Goal: Communication & Community: Answer question/provide support

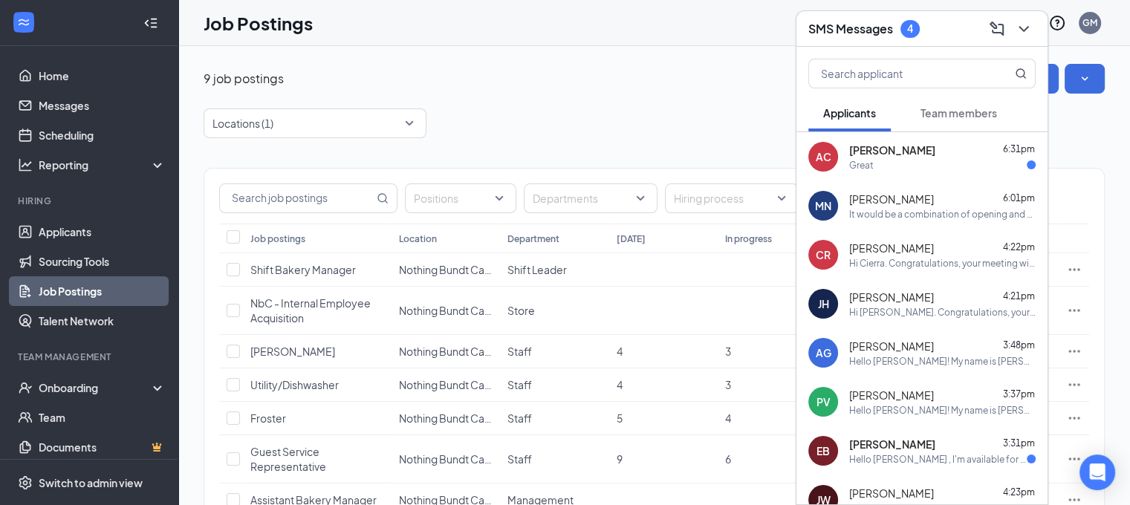
click at [886, 160] on div "Great" at bounding box center [942, 165] width 186 height 13
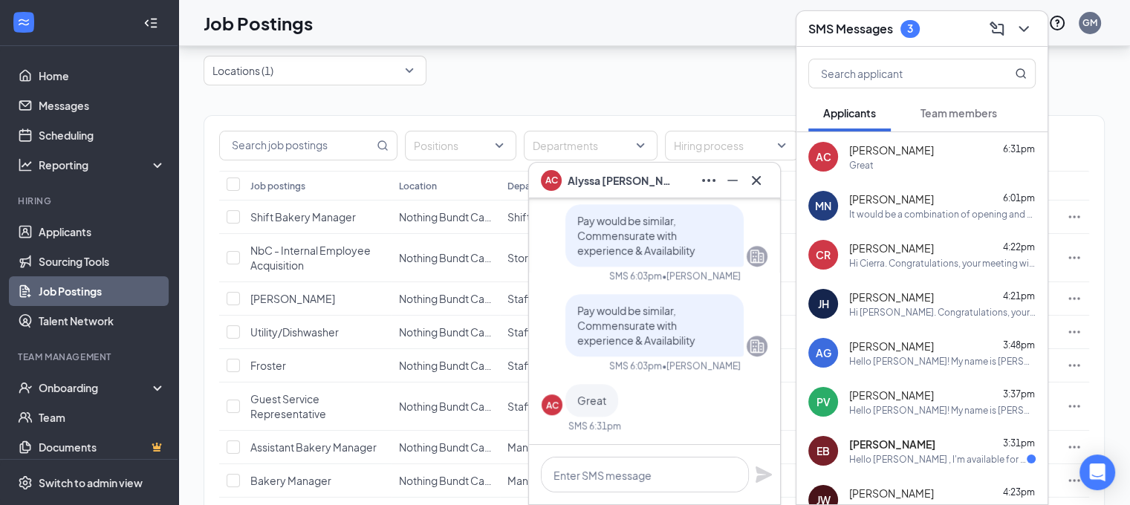
scroll to position [149, 0]
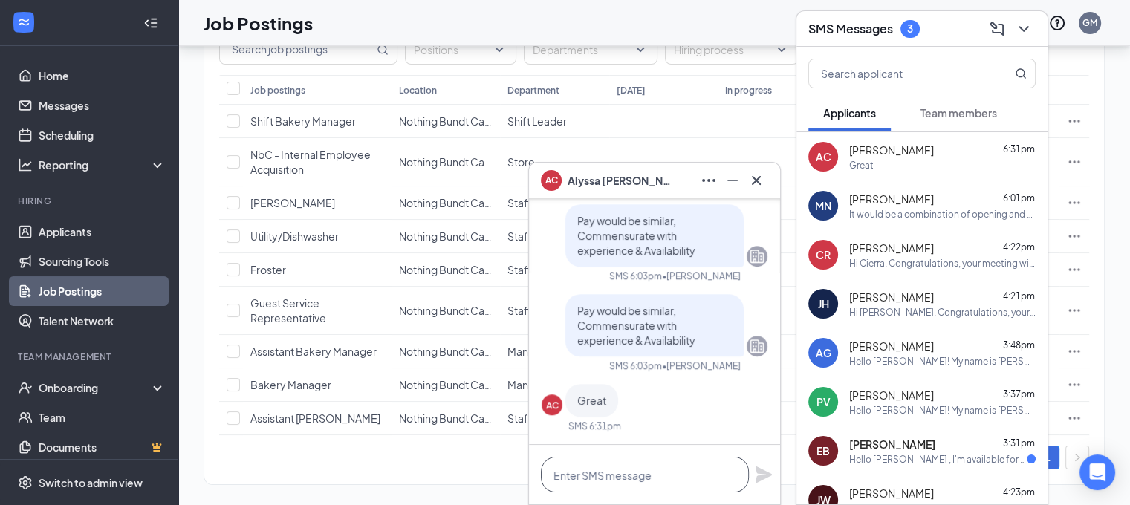
drag, startPoint x: 591, startPoint y: 485, endPoint x: 599, endPoint y: 478, distance: 11.0
click at [591, 484] on textarea at bounding box center [645, 475] width 208 height 36
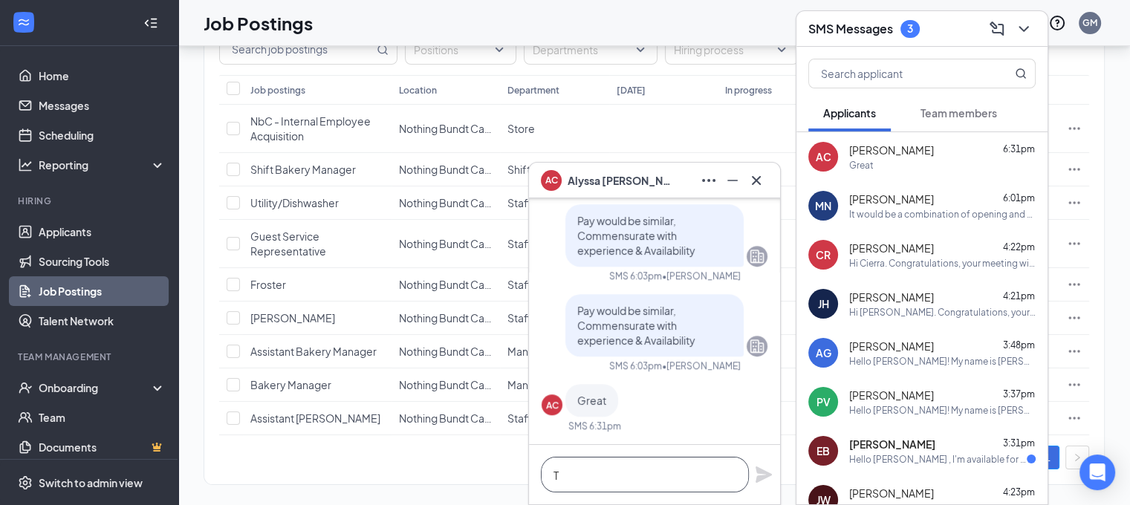
scroll to position [0, 0]
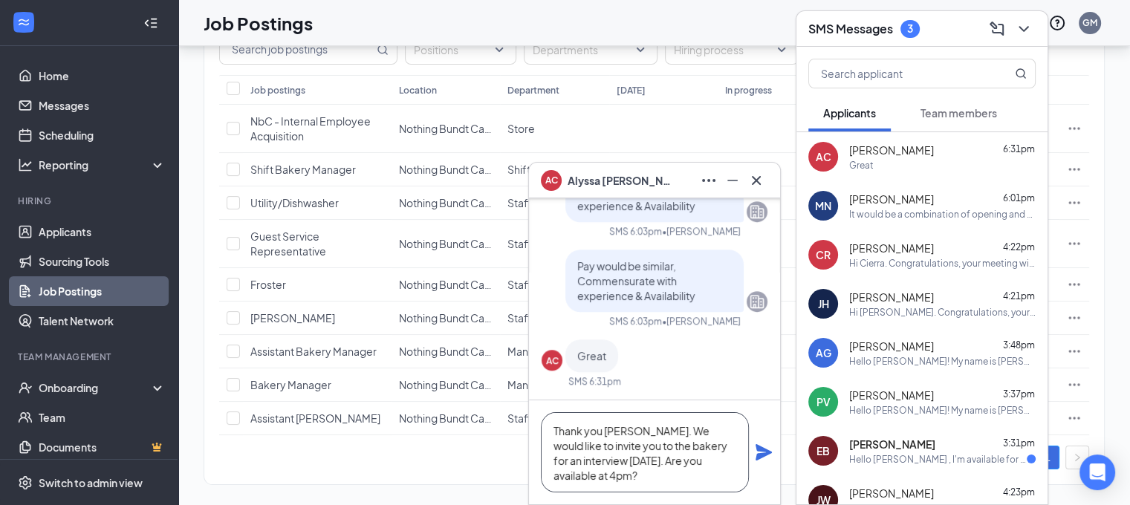
type textarea "Thank you [PERSON_NAME]. We would like to invite you to the bakery for an inter…"
click at [766, 452] on icon "Plane" at bounding box center [763, 452] width 16 height 16
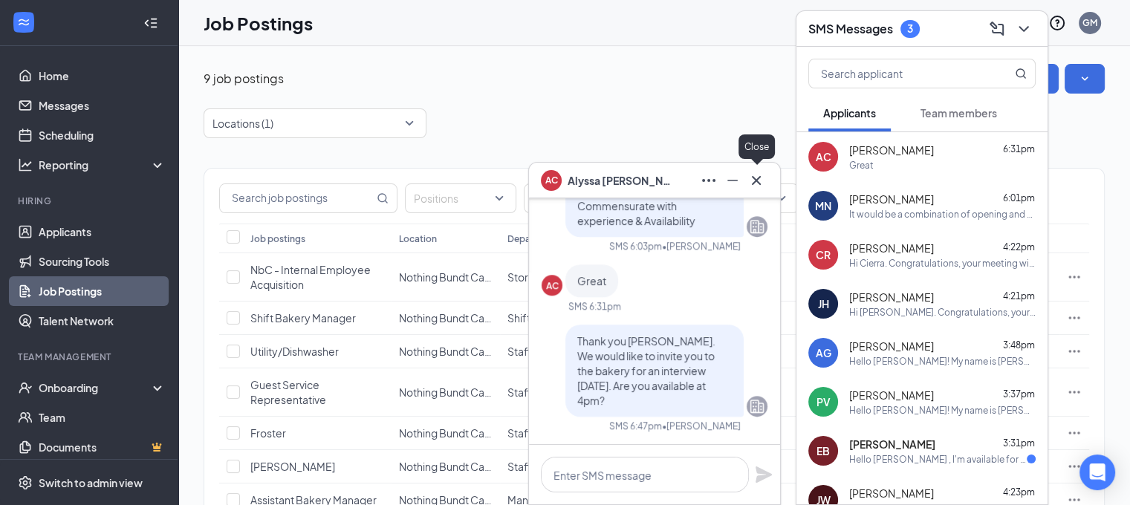
click at [756, 183] on icon "Cross" at bounding box center [756, 181] width 18 height 18
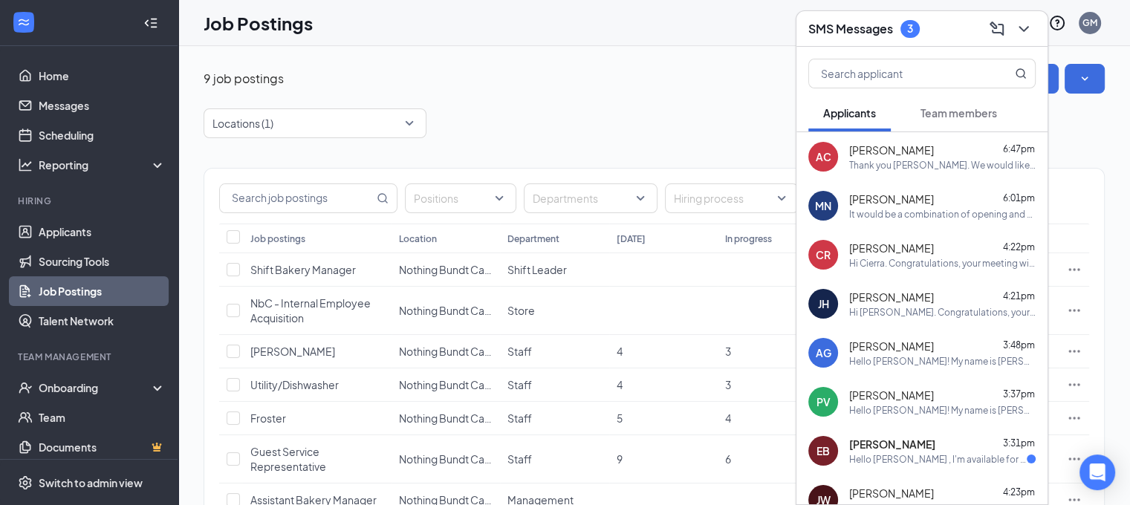
click at [880, 22] on h3 "SMS Messages" at bounding box center [850, 29] width 85 height 16
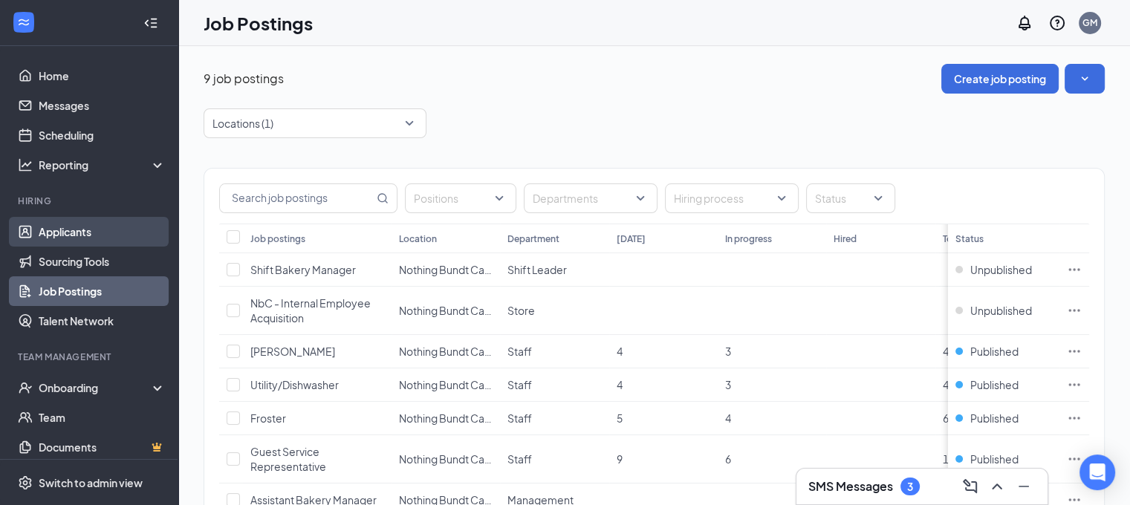
drag, startPoint x: 79, startPoint y: 234, endPoint x: 101, endPoint y: 224, distance: 23.6
click at [79, 234] on link "Applicants" at bounding box center [102, 232] width 127 height 30
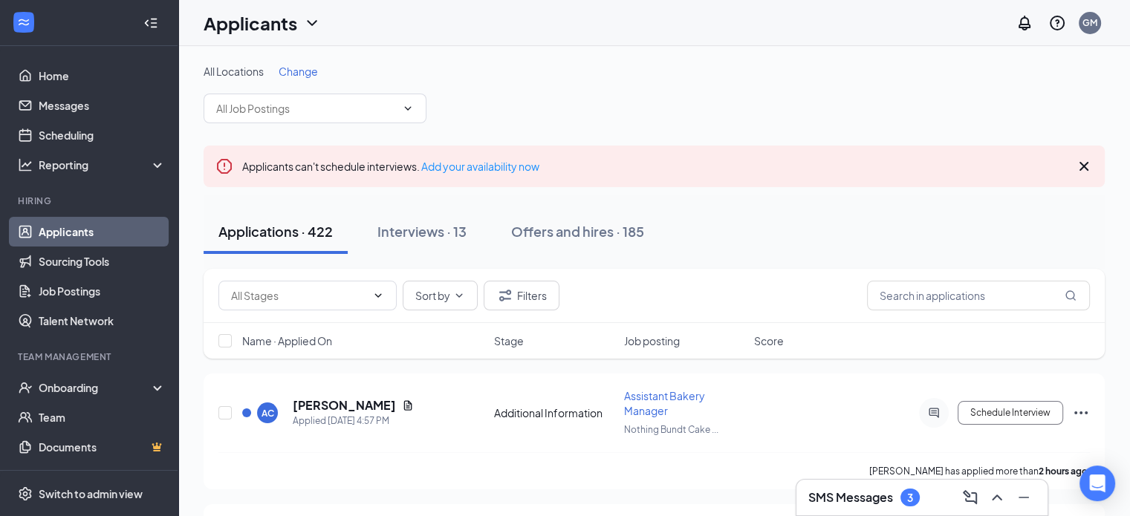
click at [300, 71] on span "Change" at bounding box center [298, 71] width 39 height 13
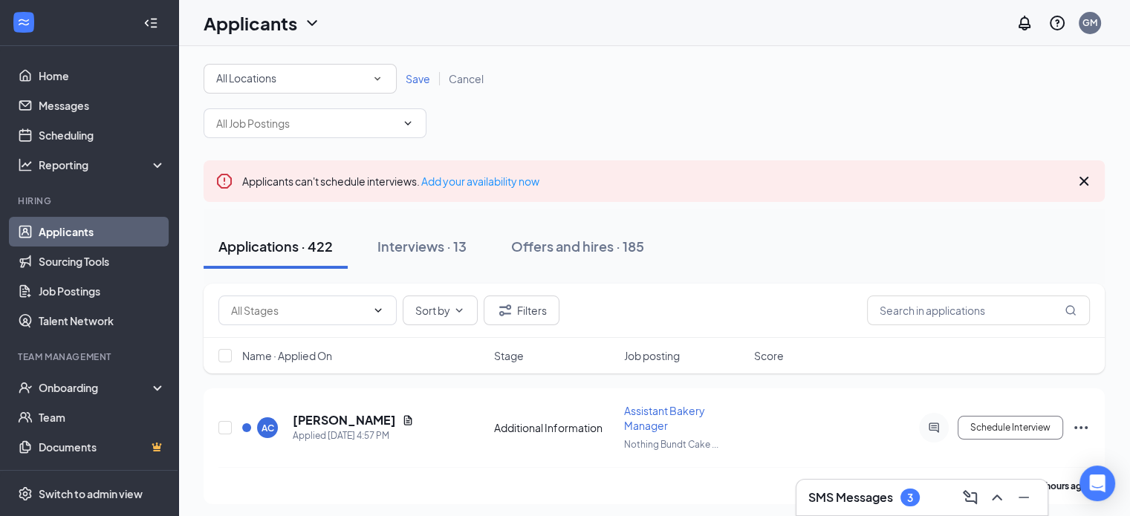
click at [328, 85] on div "All Locations" at bounding box center [300, 79] width 168 height 18
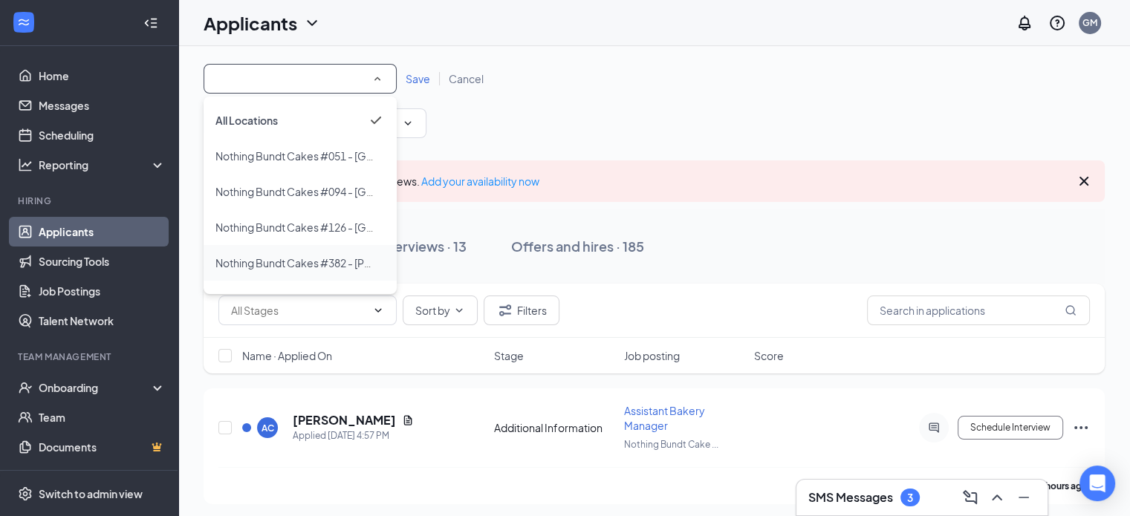
click at [315, 261] on span "Nothing Bundt Cakes #382 - [PERSON_NAME] (Cypress), [GEOGRAPHIC_DATA]" at bounding box center [407, 262] width 385 height 13
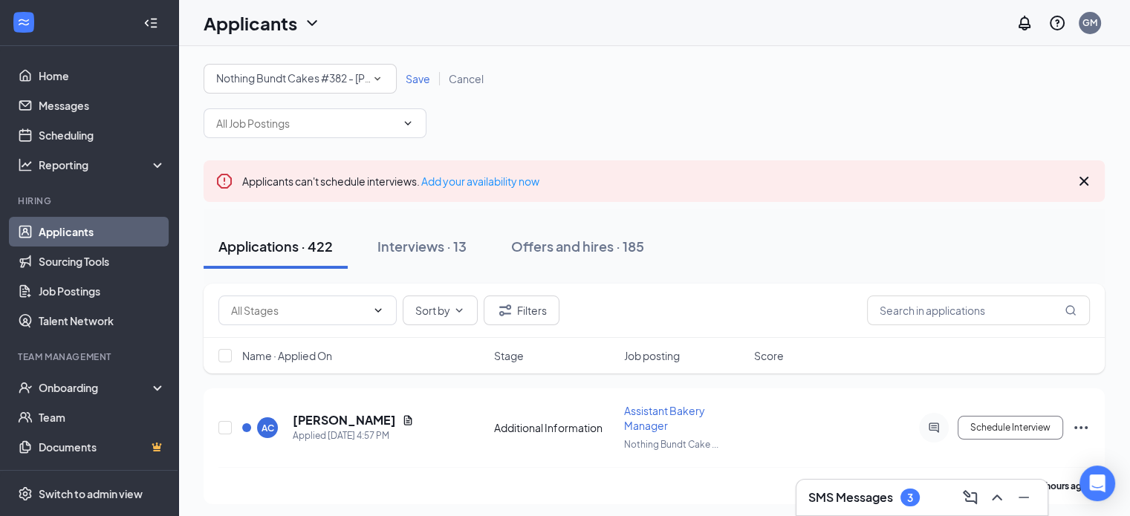
click at [426, 80] on span "Save" at bounding box center [418, 78] width 25 height 13
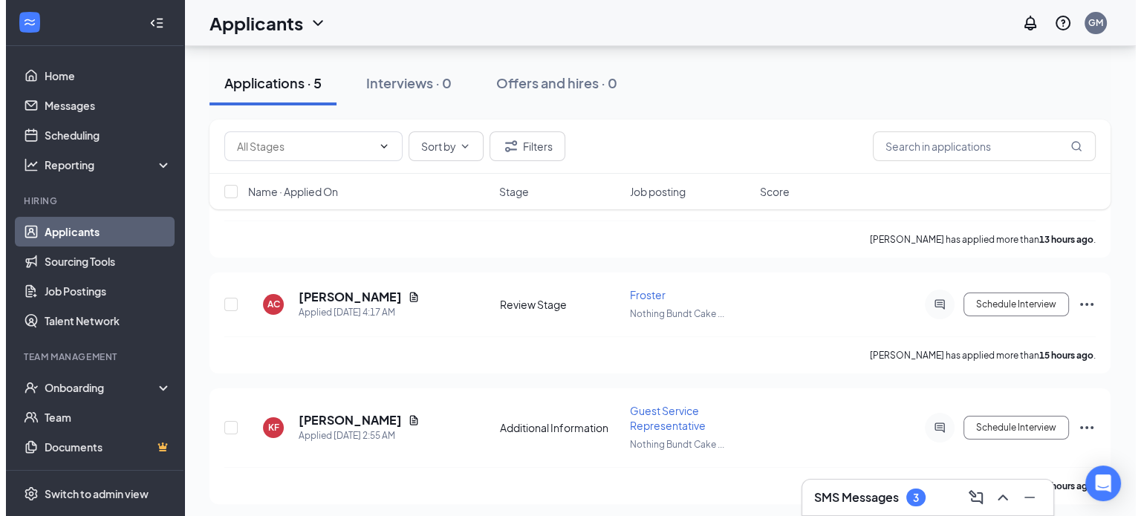
scroll to position [223, 0]
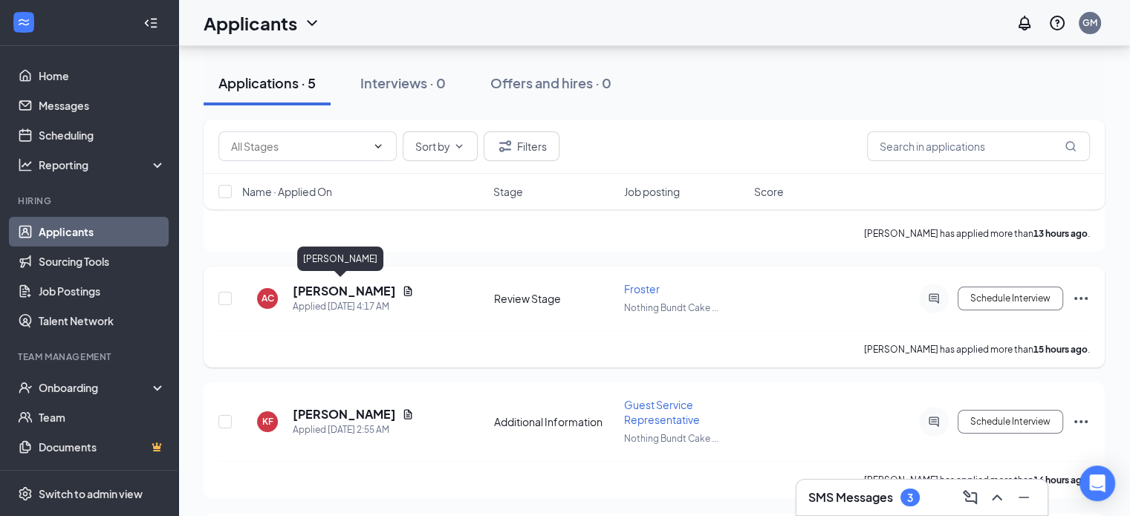
click at [331, 288] on h5 "[PERSON_NAME]" at bounding box center [344, 291] width 103 height 16
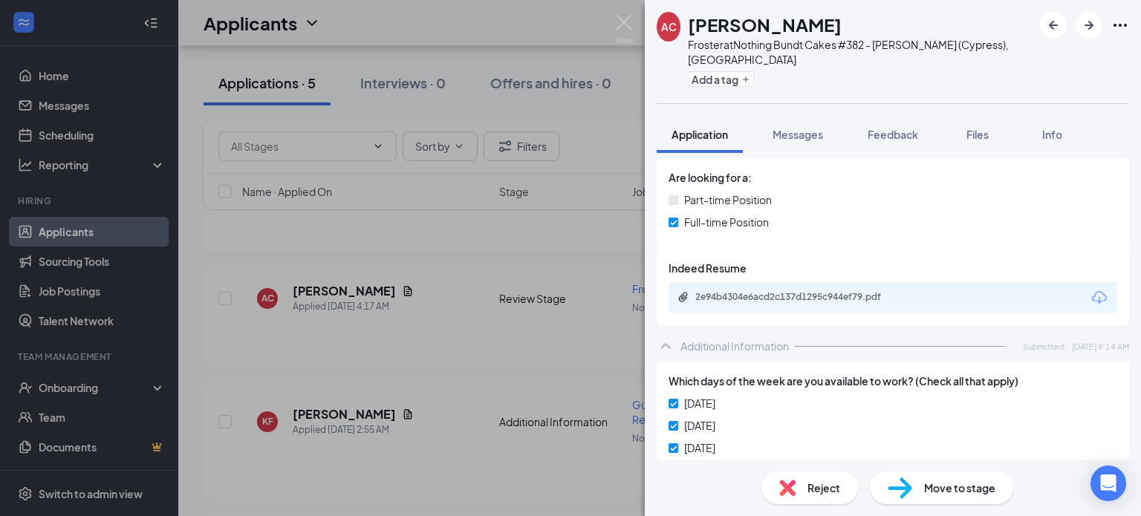
scroll to position [668, 0]
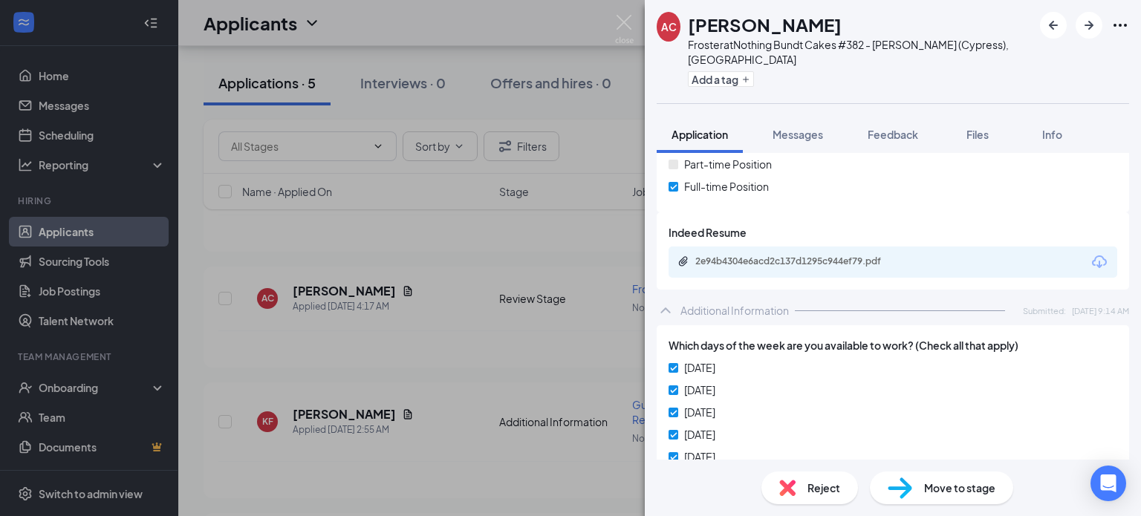
click at [817, 255] on div "2e94b4304e6acd2c137d1295c944ef79.pdf" at bounding box center [799, 261] width 208 height 12
click at [802, 128] on span "Messages" at bounding box center [797, 134] width 51 height 13
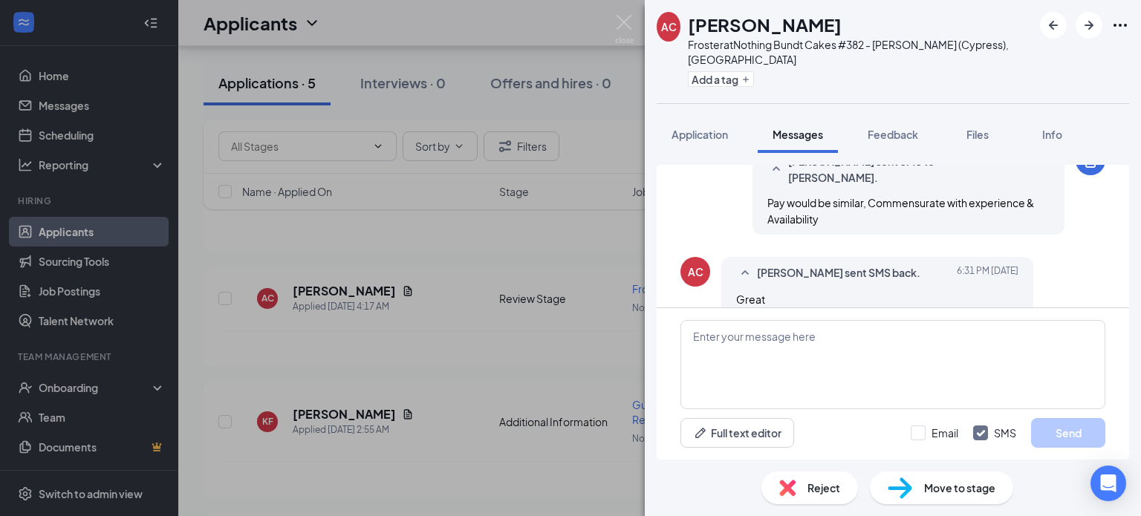
scroll to position [830, 0]
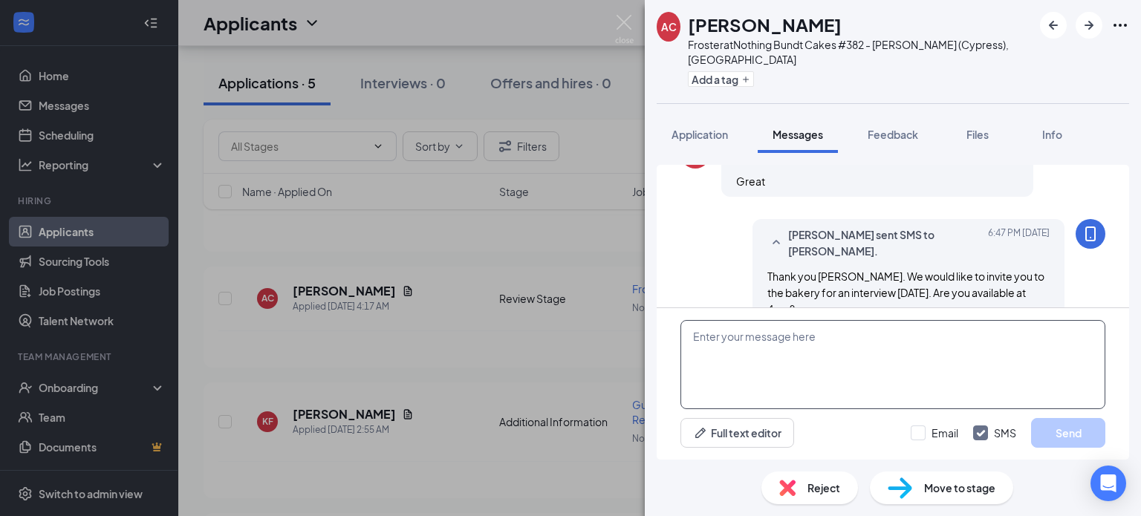
click at [829, 335] on textarea at bounding box center [892, 364] width 425 height 89
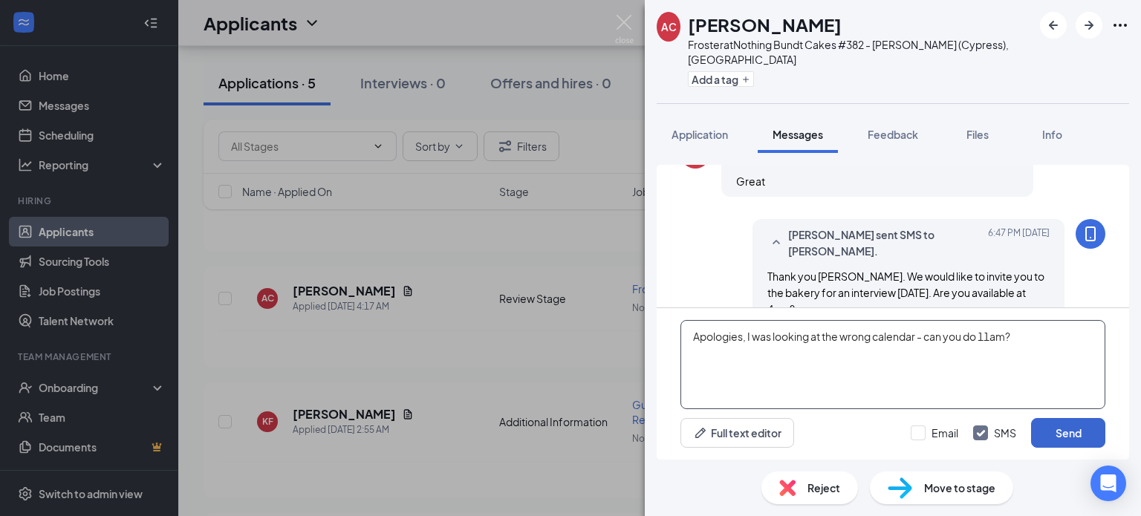
type textarea "Apologies, I was looking at the wrong calendar - can you do 11am?"
click at [1060, 431] on button "Send" at bounding box center [1068, 433] width 74 height 30
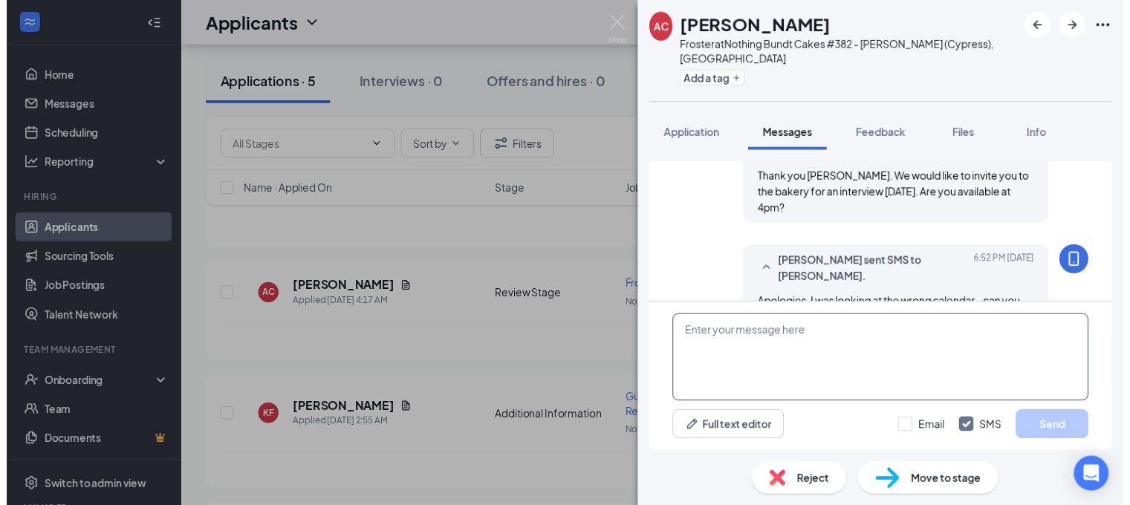
scroll to position [941, 0]
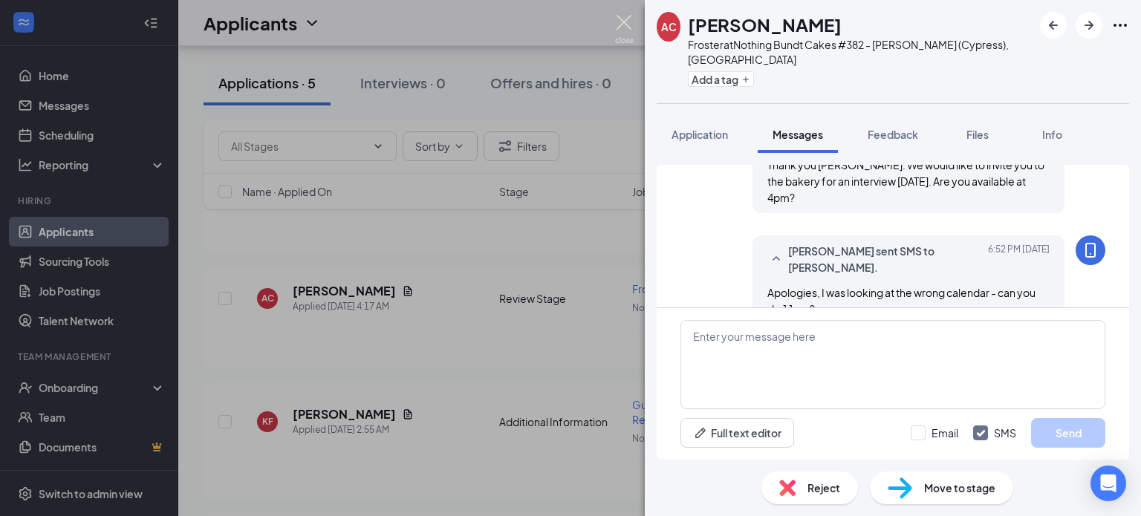
click at [627, 25] on img at bounding box center [624, 29] width 19 height 29
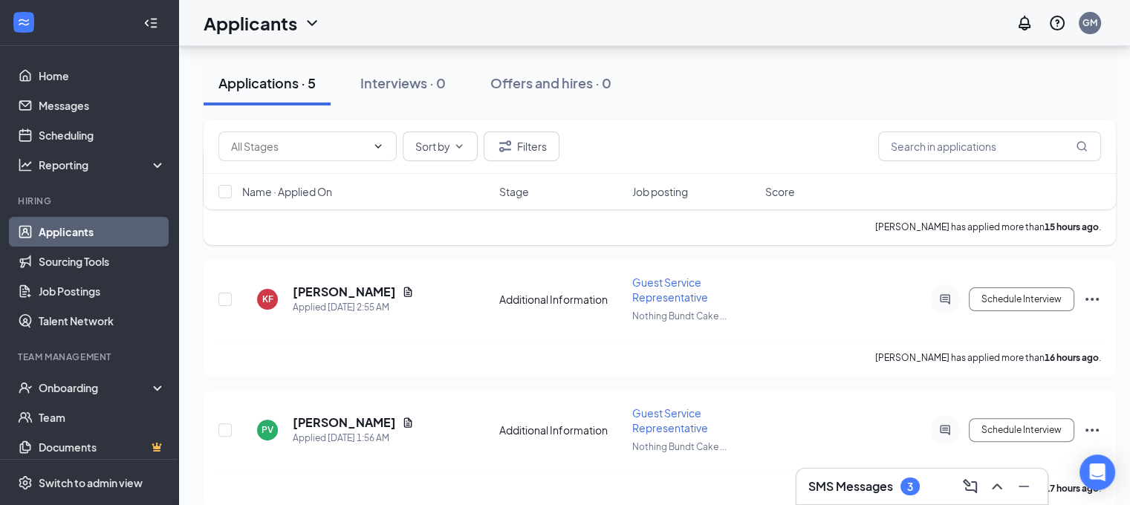
scroll to position [371, 0]
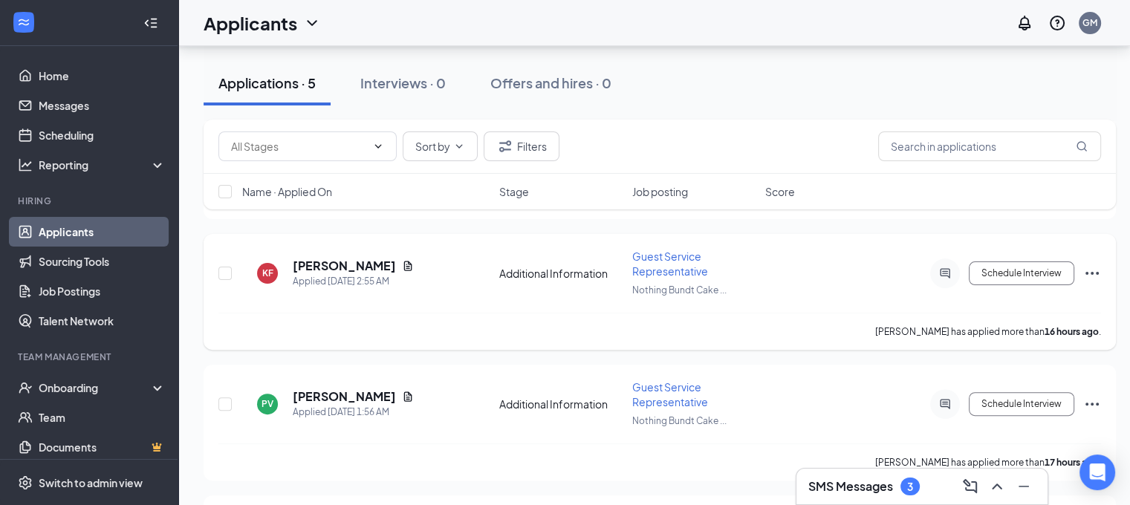
click at [1098, 272] on icon "Ellipses" at bounding box center [1092, 273] width 18 height 18
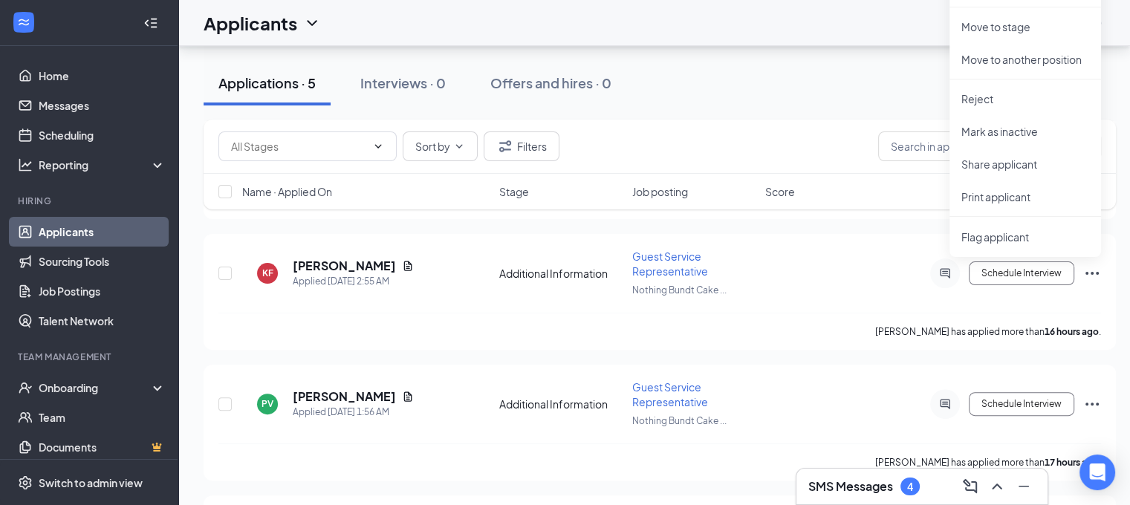
click at [872, 489] on h3 "SMS Messages" at bounding box center [850, 486] width 85 height 16
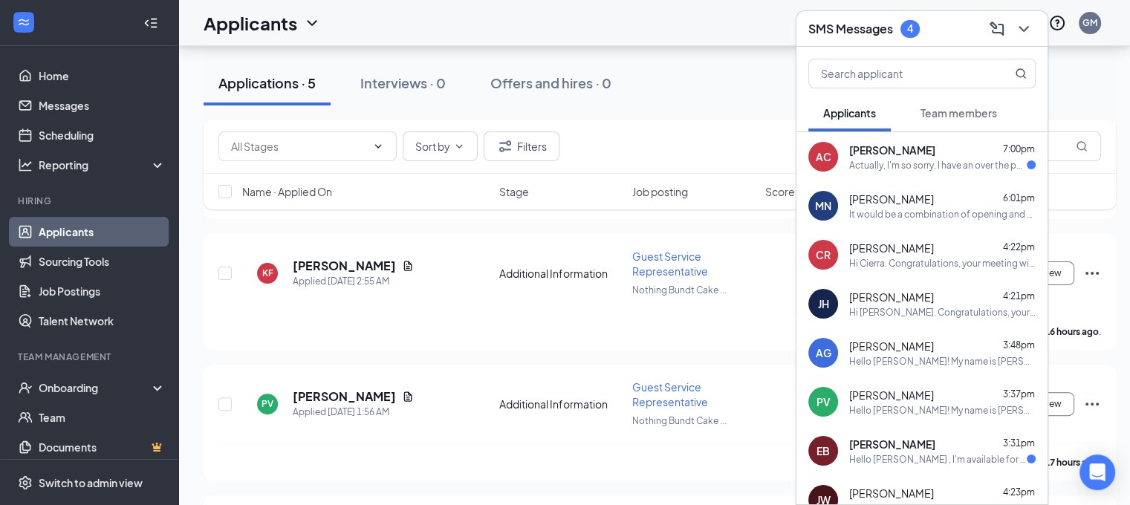
click at [909, 172] on div "AC [PERSON_NAME] 7:00pm Actually, I'm so sorry. I have an over the phone doctor…" at bounding box center [921, 156] width 251 height 49
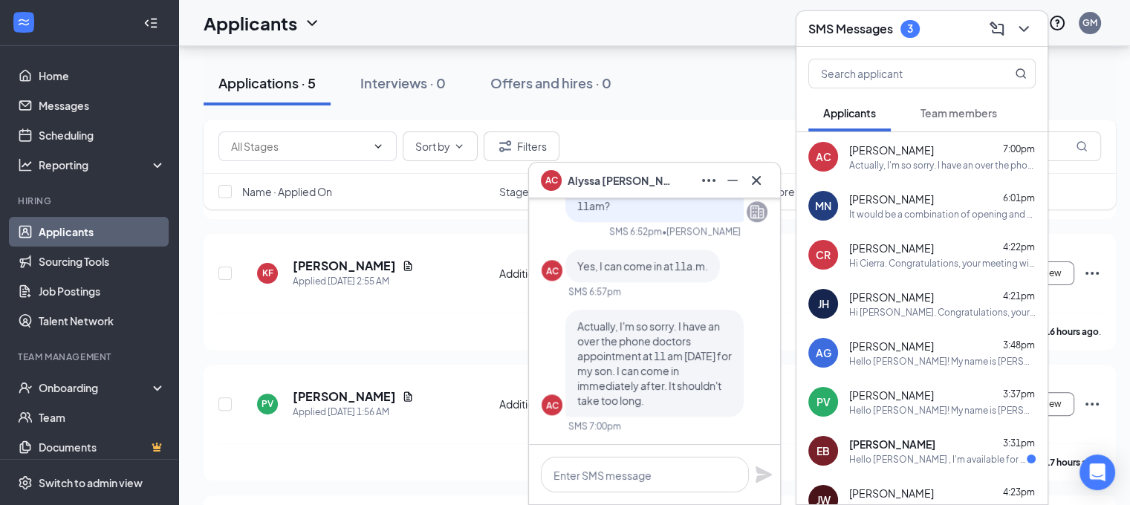
scroll to position [0, 0]
click at [609, 481] on textarea at bounding box center [645, 475] width 208 height 36
type textarea "W"
type textarea "how about 12:30?"
click at [758, 478] on icon "Plane" at bounding box center [763, 474] width 16 height 16
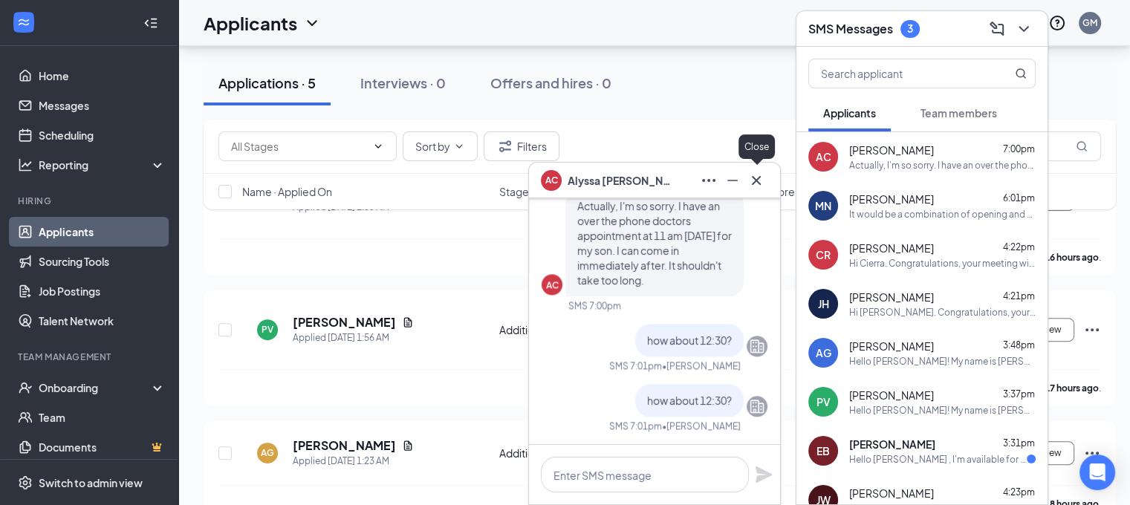
click at [758, 180] on icon "Cross" at bounding box center [756, 181] width 18 height 18
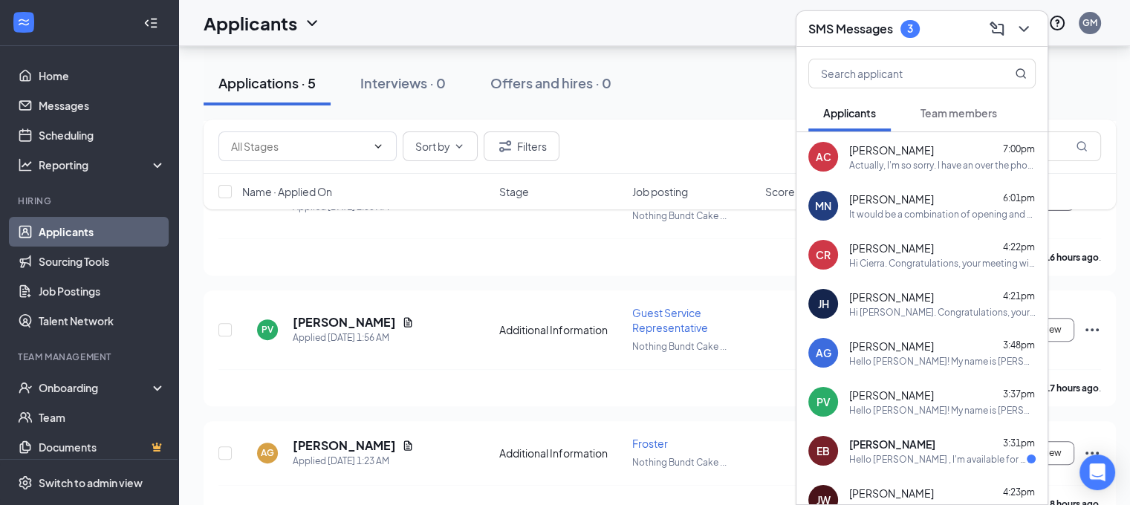
click at [859, 33] on h3 "SMS Messages" at bounding box center [850, 29] width 85 height 16
